Goal: Transaction & Acquisition: Purchase product/service

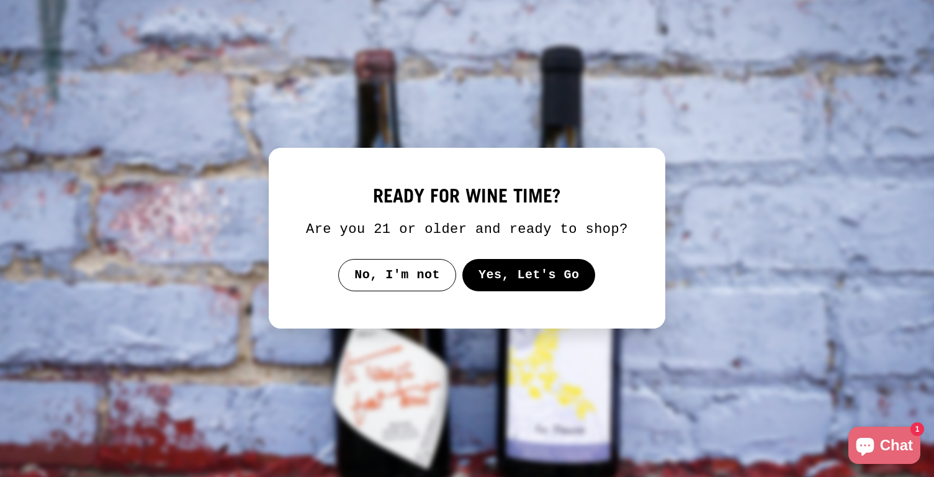
click at [496, 291] on button "Yes, Let's Go" at bounding box center [528, 275] width 133 height 32
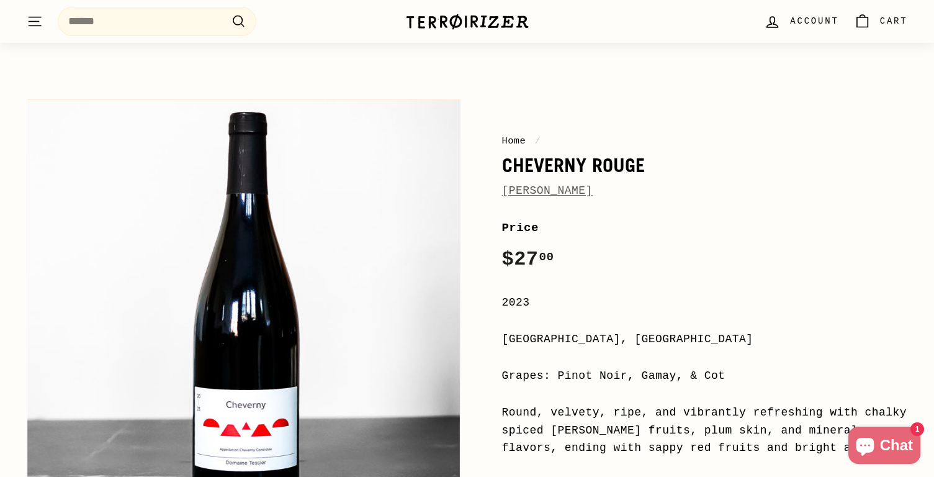
scroll to position [78, 0]
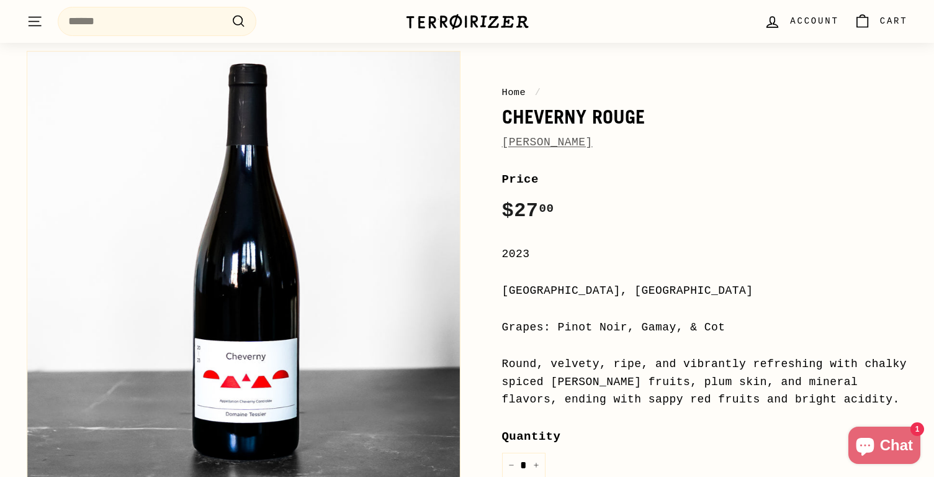
drag, startPoint x: 616, startPoint y: 143, endPoint x: 500, endPoint y: 144, distance: 116.7
click at [499, 144] on div "Home / Cheverny Rouge [PERSON_NAME] Price Regular price $27 00 $27.00 / 2023 [G…" at bounding box center [691, 386] width 434 height 683
copy link "[PERSON_NAME]"
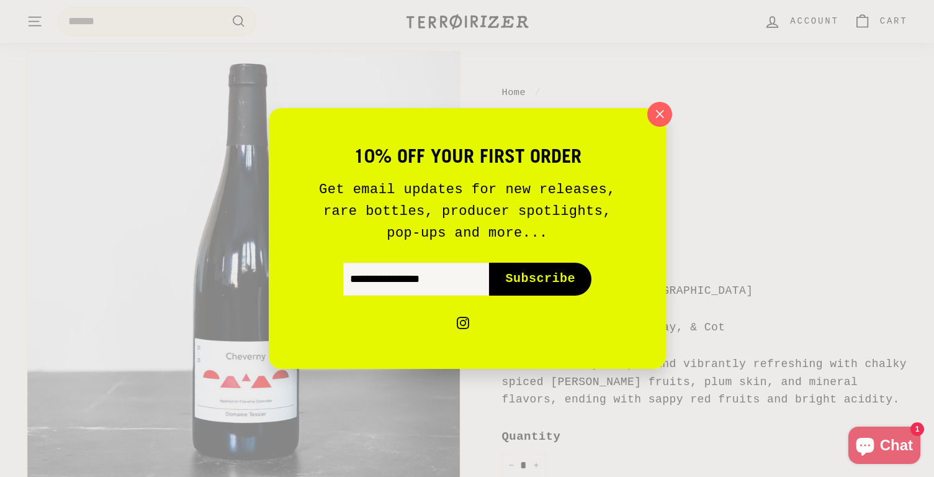
click at [470, 240] on p "Get email updates for new releases, rare bottles, producer spotlights, pop-ups …" at bounding box center [467, 211] width 323 height 66
click at [657, 120] on icon "button" at bounding box center [659, 114] width 19 height 19
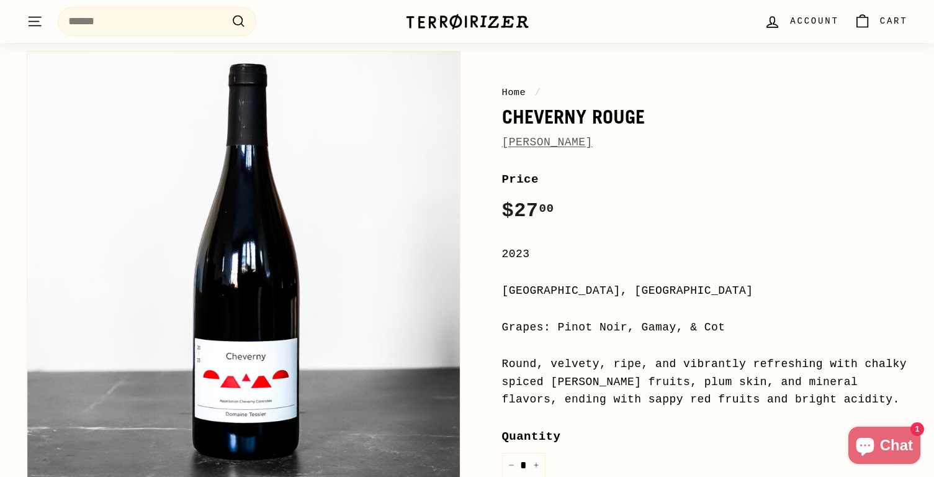
click at [647, 277] on div "10% off your first order Get email updates for new releases, rare bottles, prod…" at bounding box center [466, 238] width 385 height 253
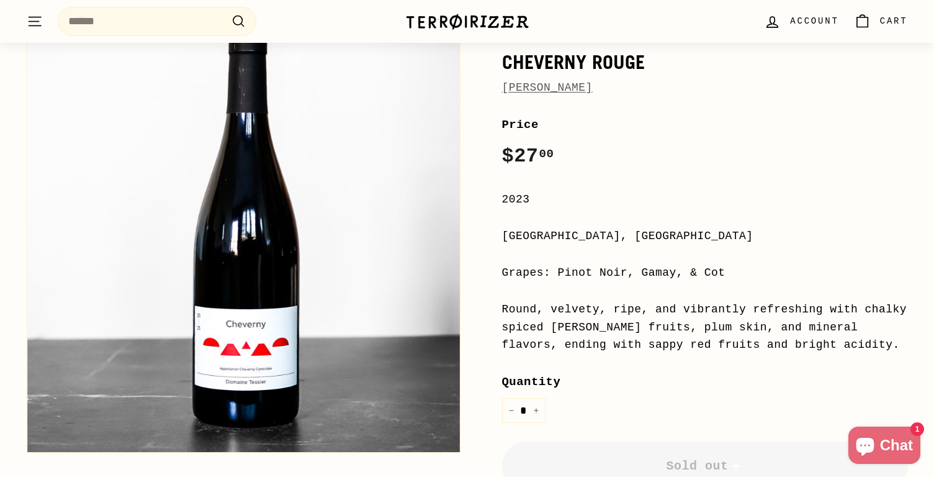
click at [701, 234] on div "[GEOGRAPHIC_DATA], [GEOGRAPHIC_DATA]" at bounding box center [705, 236] width 406 height 18
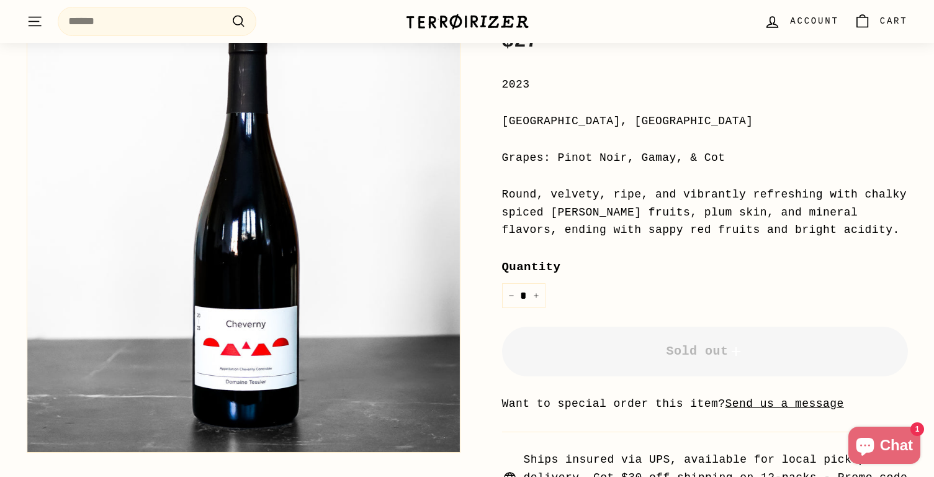
scroll to position [246, 0]
click at [667, 186] on div "Price Regular price $27 00 $27.00 / 2023 [GEOGRAPHIC_DATA], [GEOGRAPHIC_DATA] G…" at bounding box center [705, 281] width 406 height 558
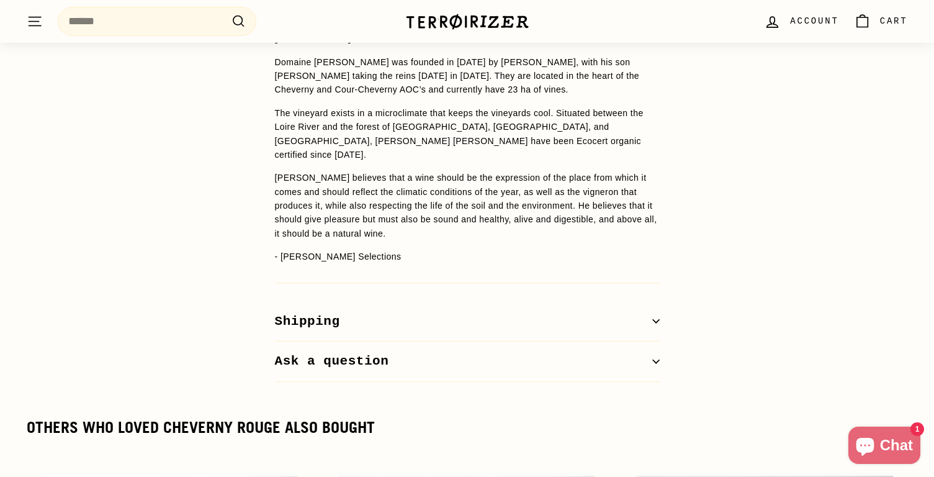
scroll to position [1058, 0]
click at [678, 199] on div "WINE DETAILS [PERSON_NAME] Domaine [PERSON_NAME] was founded in [DATE] by [PERS…" at bounding box center [467, 188] width 434 height 389
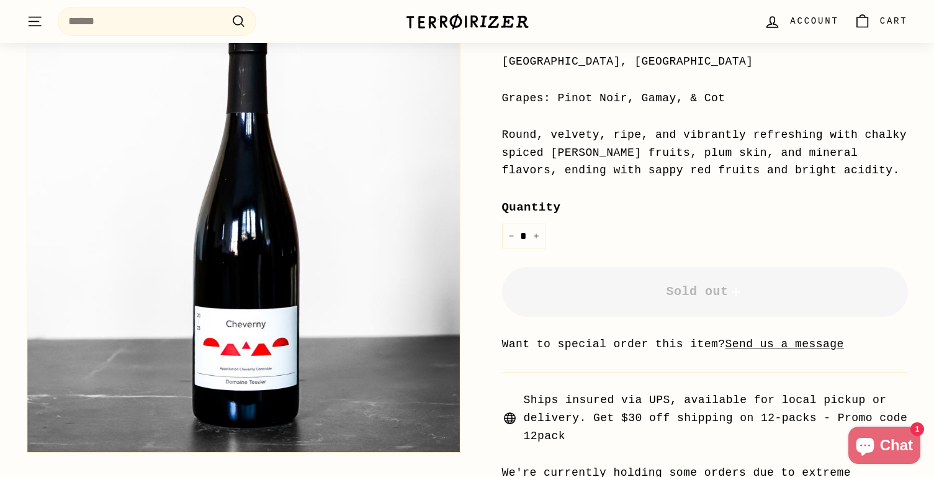
scroll to position [240, 0]
